Goal: Find specific page/section: Find specific page/section

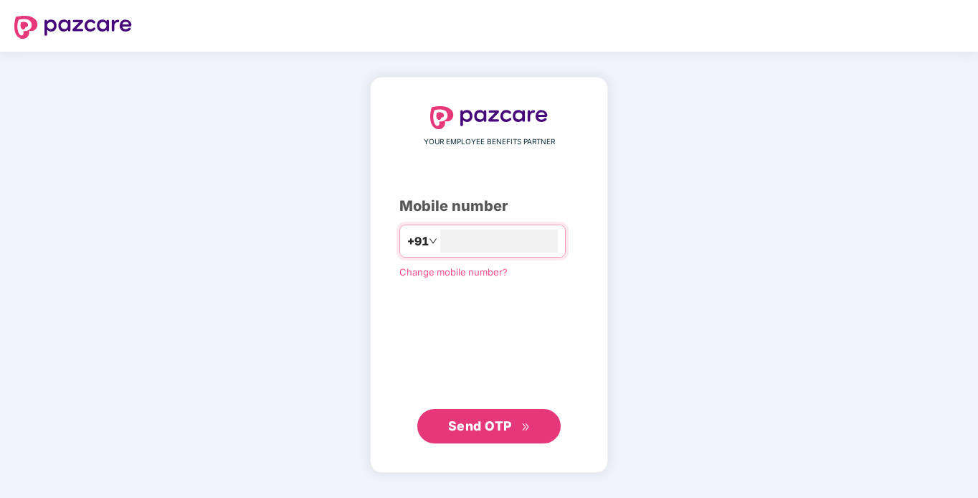
type input "**********"
click at [507, 431] on span "Send OTP" at bounding box center [480, 425] width 64 height 15
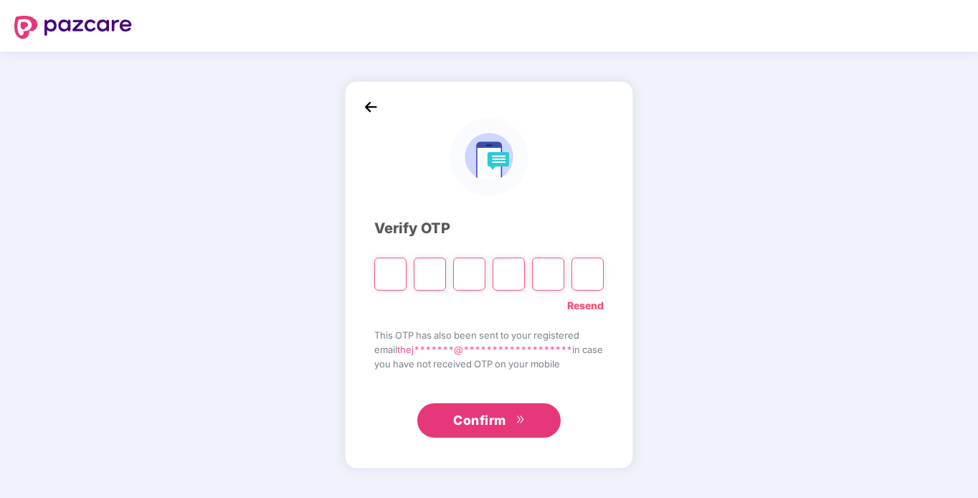
type input "*"
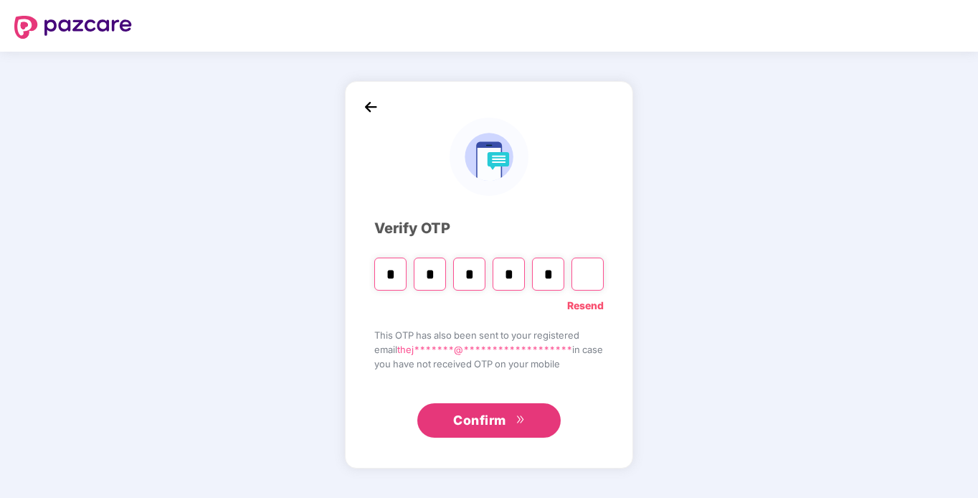
type input "*"
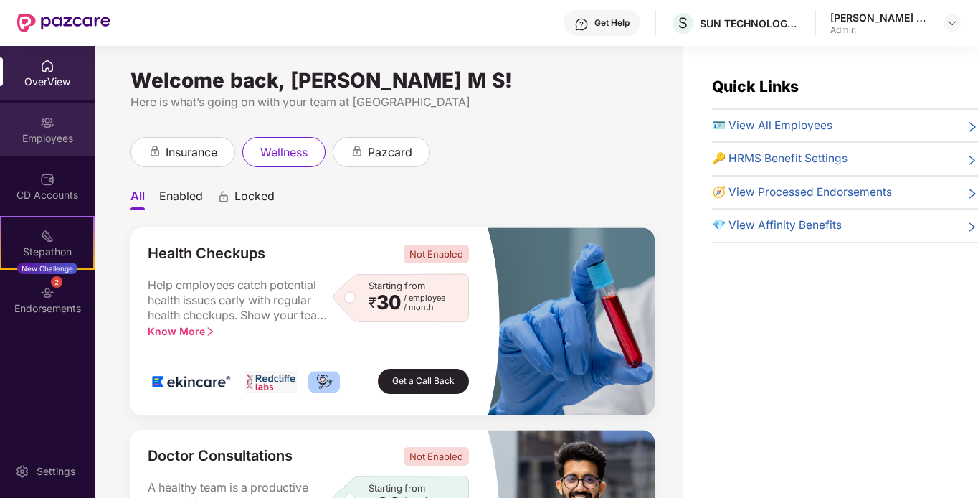
click at [59, 124] on div "Employees" at bounding box center [47, 130] width 95 height 54
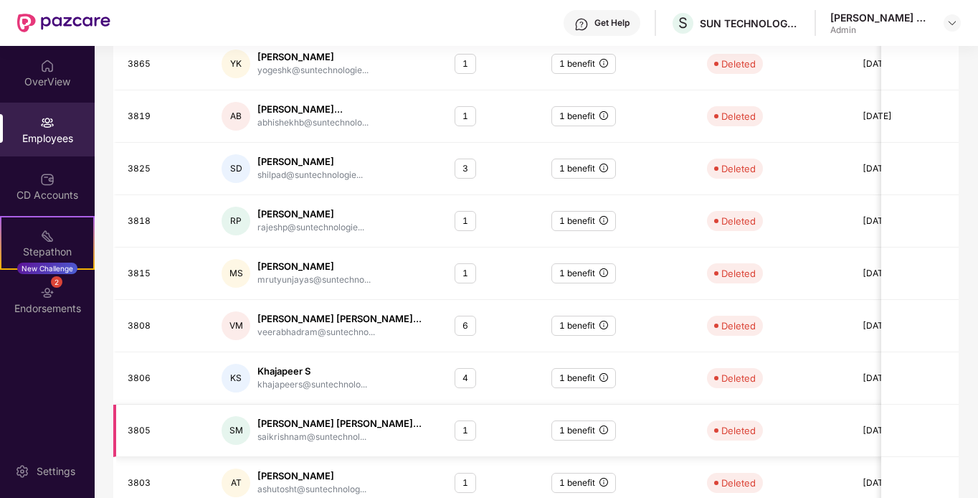
scroll to position [350, 0]
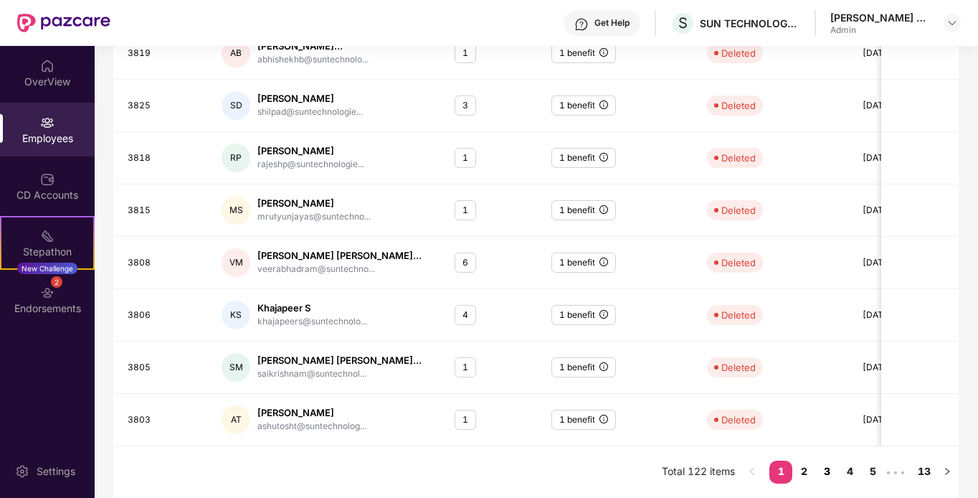
click at [825, 473] on link "3" at bounding box center [827, 472] width 23 height 22
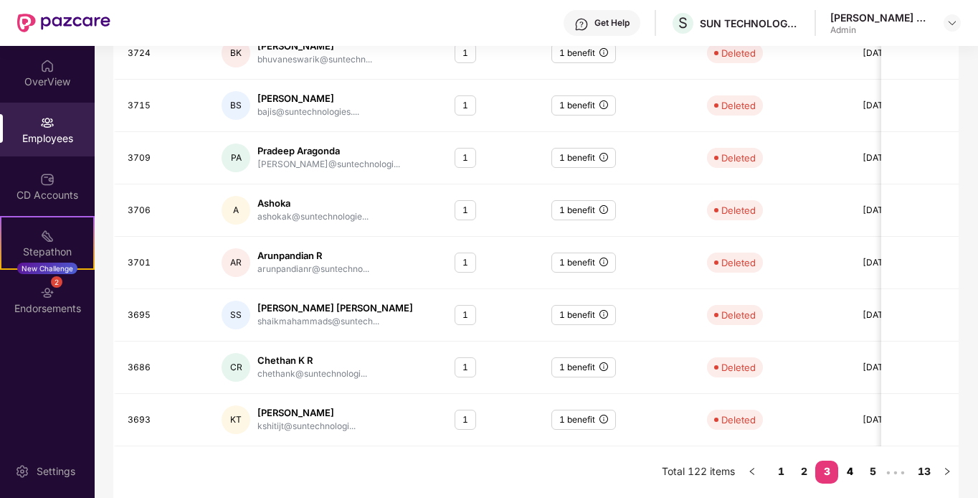
click at [862, 474] on link "4" at bounding box center [850, 472] width 23 height 22
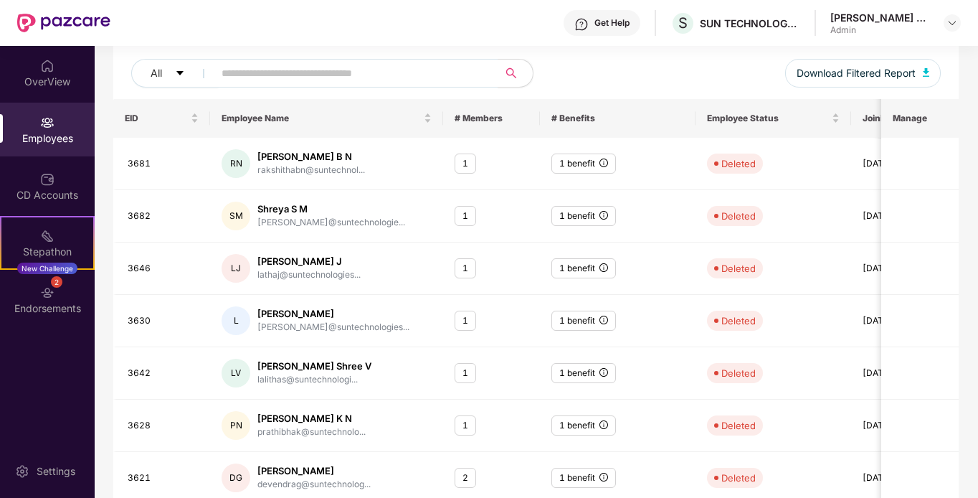
scroll to position [0, 0]
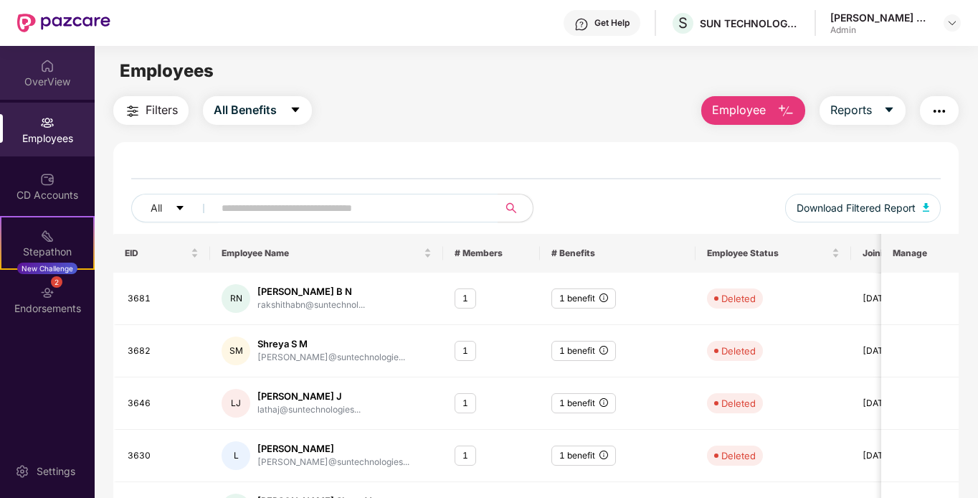
click at [40, 80] on div "OverView" at bounding box center [47, 82] width 95 height 14
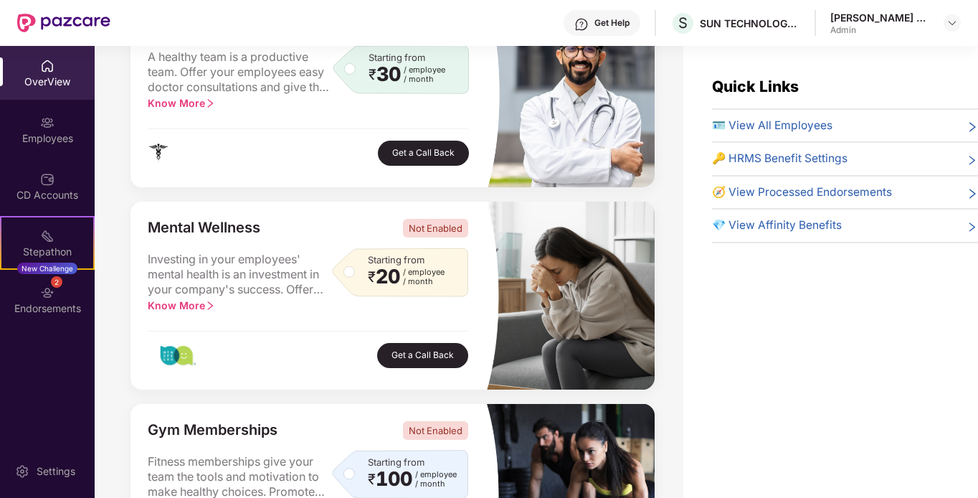
scroll to position [717, 0]
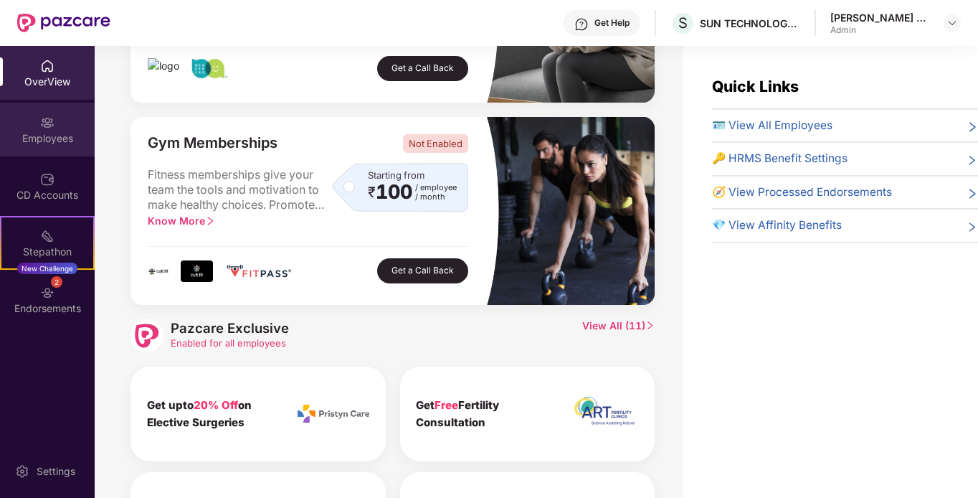
click at [32, 139] on div "Employees" at bounding box center [47, 138] width 95 height 14
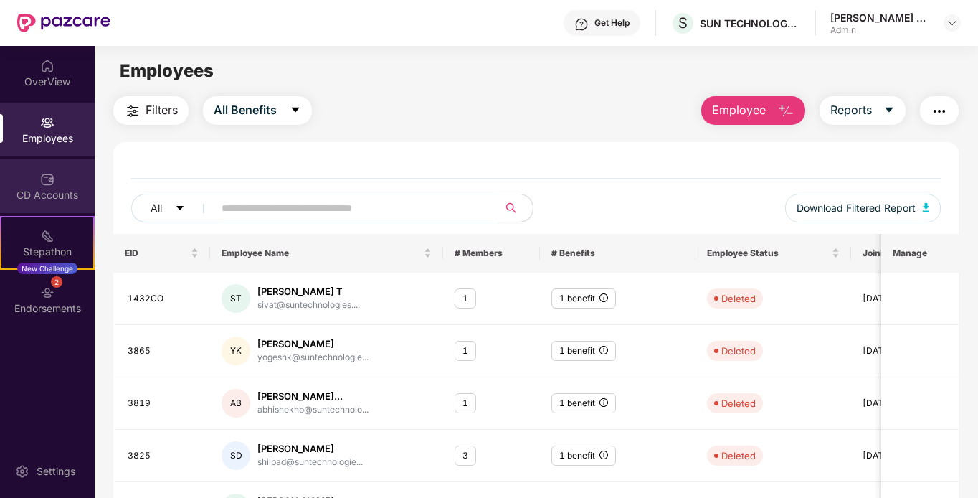
click at [62, 184] on div "CD Accounts" at bounding box center [47, 186] width 95 height 54
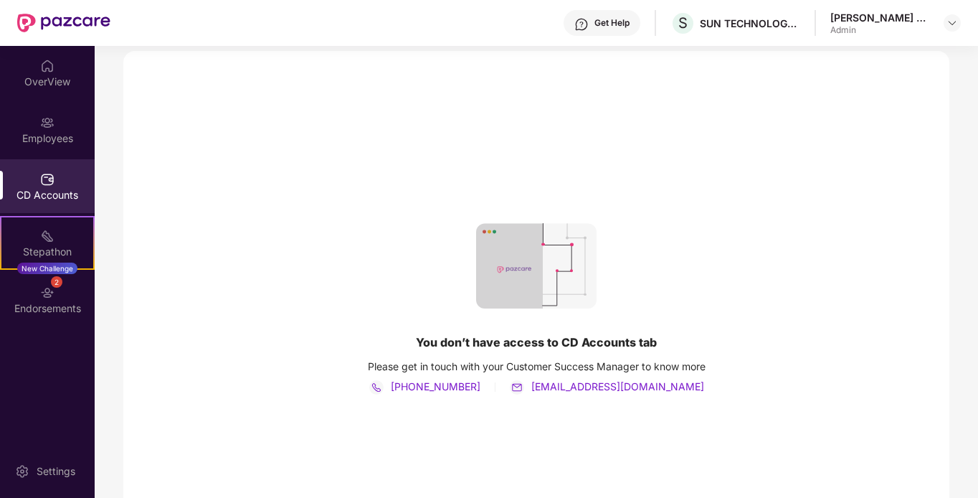
scroll to position [142, 0]
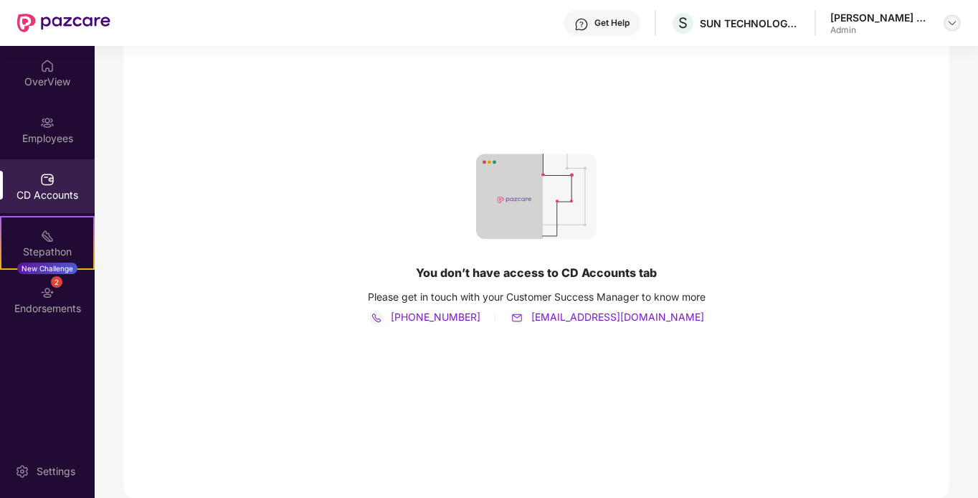
click at [948, 20] on img at bounding box center [952, 22] width 11 height 11
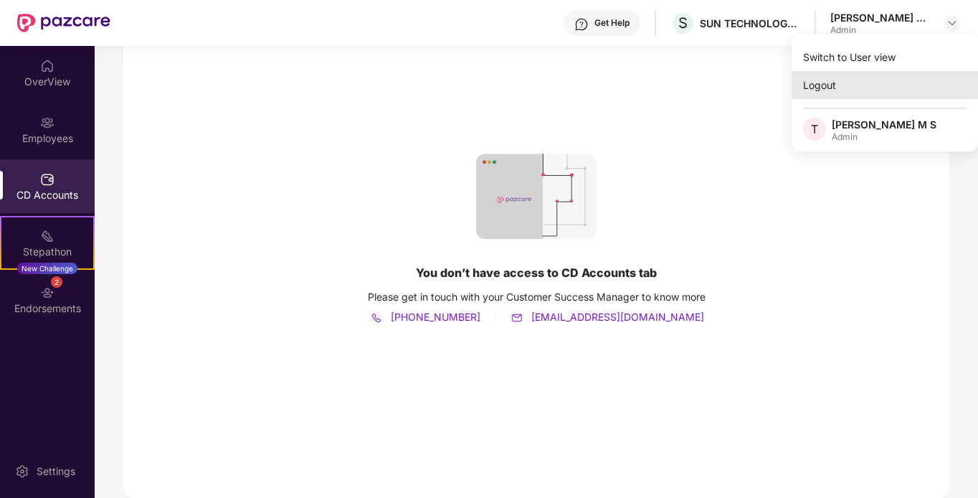
click at [844, 79] on div "Logout" at bounding box center [885, 85] width 187 height 28
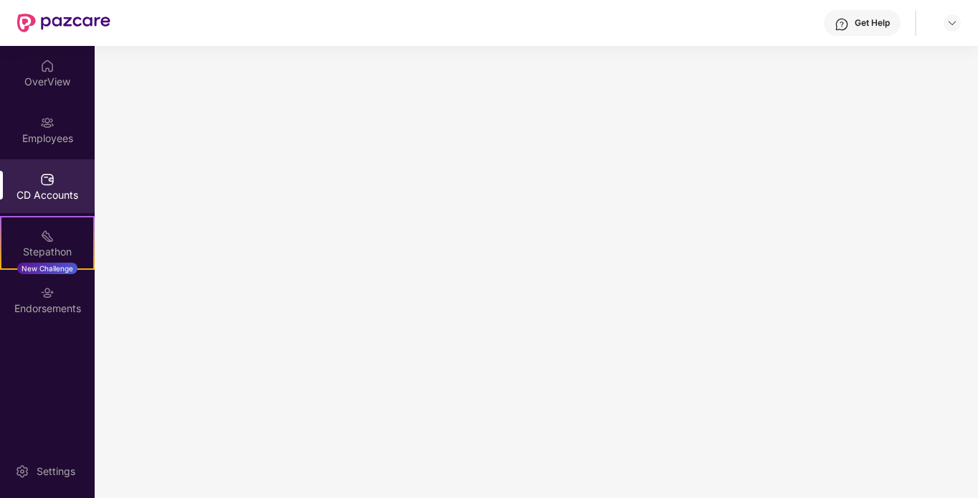
scroll to position [0, 0]
